Goal: Transaction & Acquisition: Purchase product/service

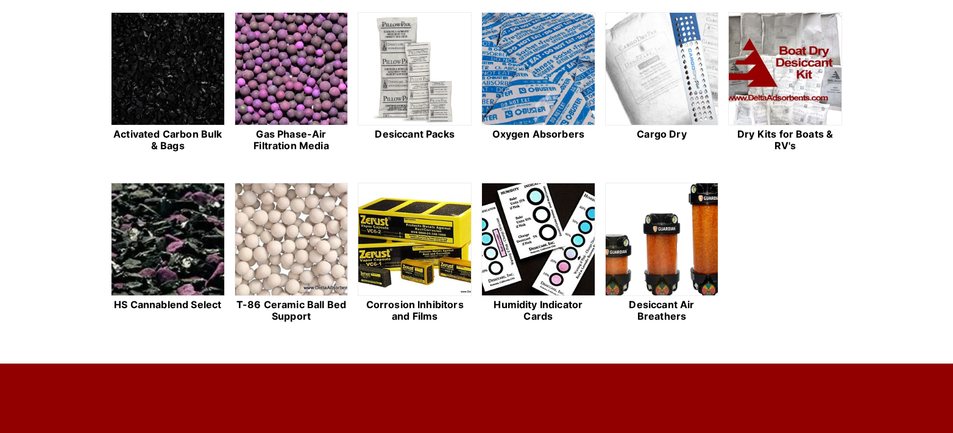
scroll to position [610, 0]
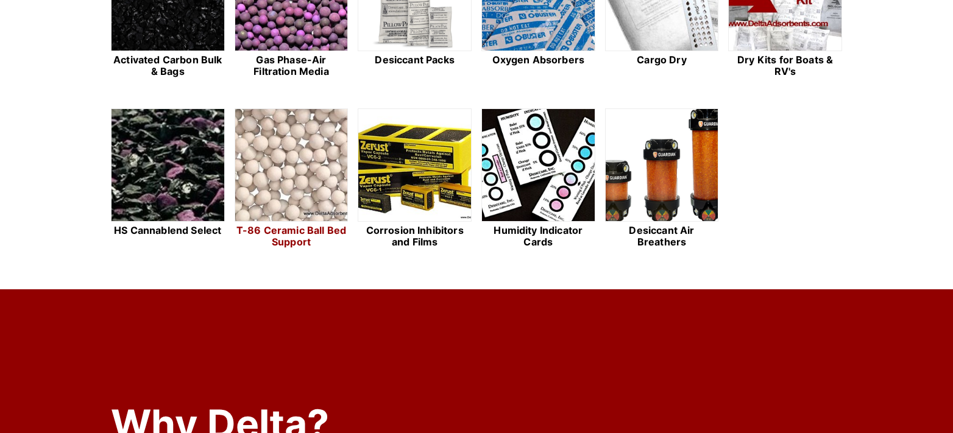
click at [235, 170] on img at bounding box center [291, 165] width 113 height 113
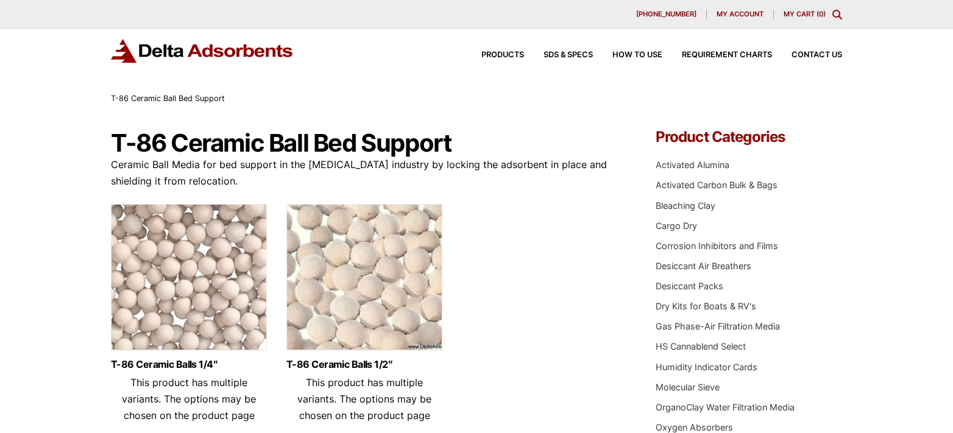
scroll to position [183, 0]
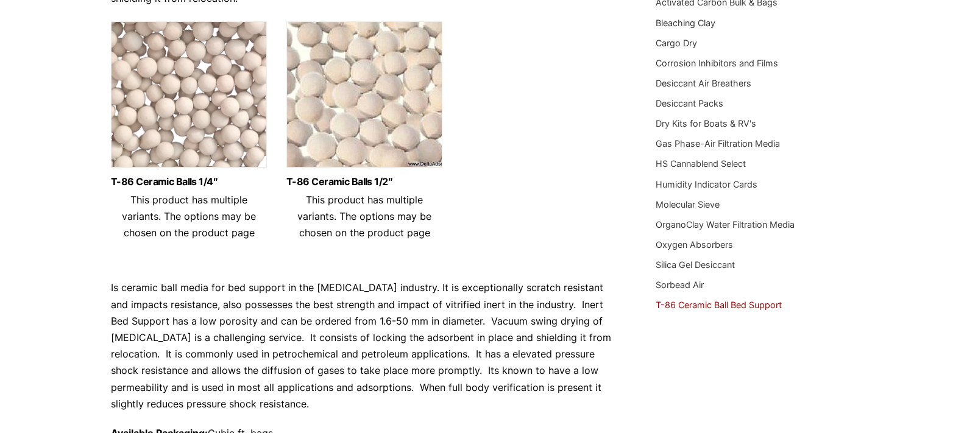
click at [145, 114] on img at bounding box center [189, 97] width 156 height 152
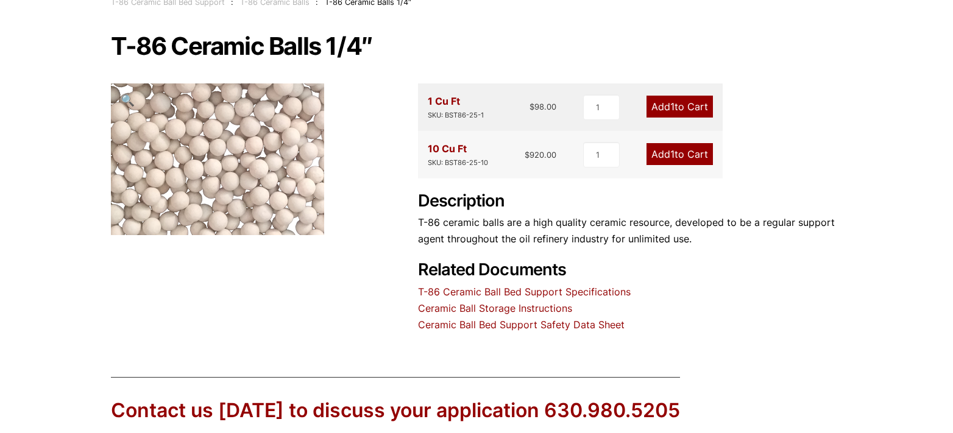
scroll to position [47, 0]
